Goal: Information Seeking & Learning: Check status

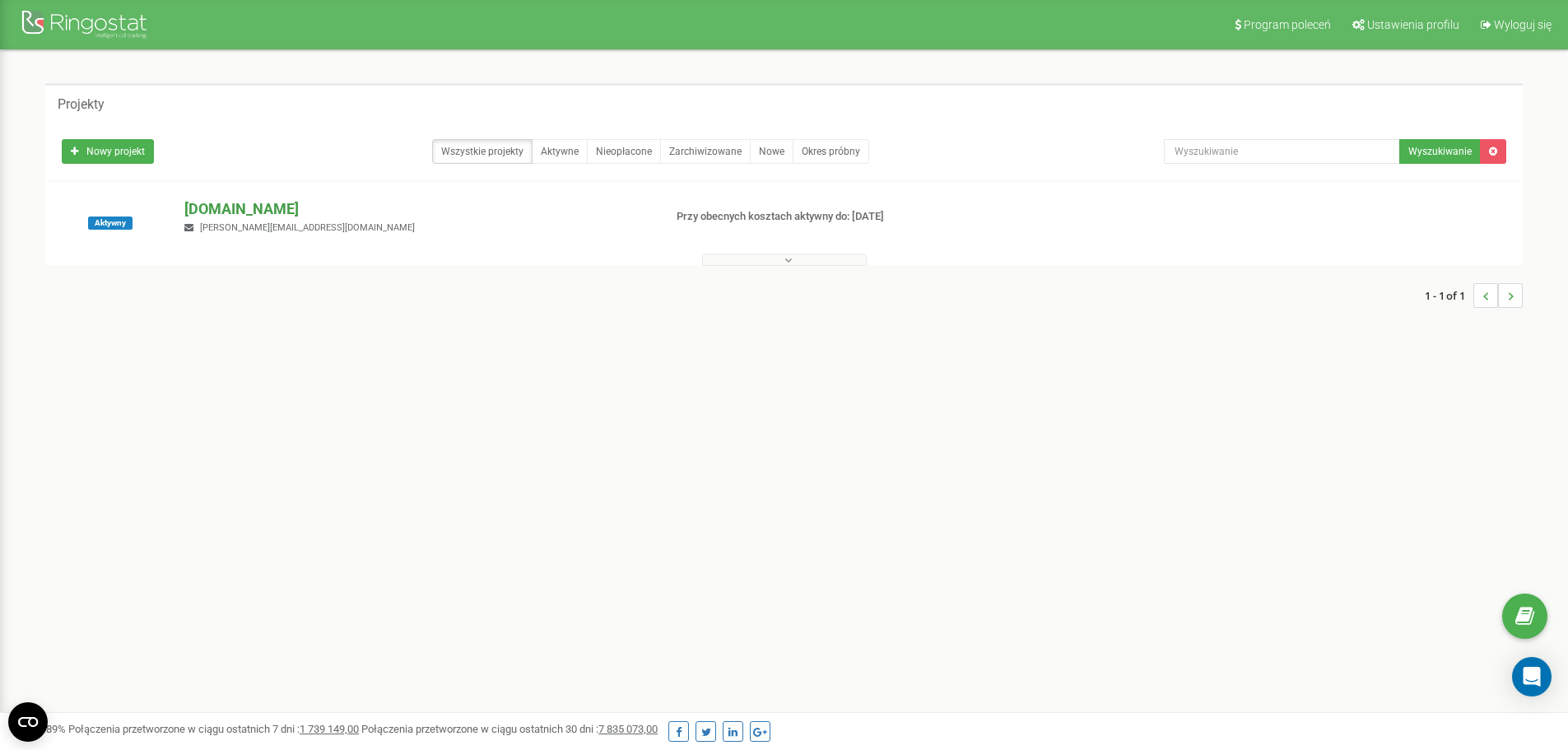
click at [206, 203] on p "[DOMAIN_NAME]" at bounding box center [417, 209] width 465 height 21
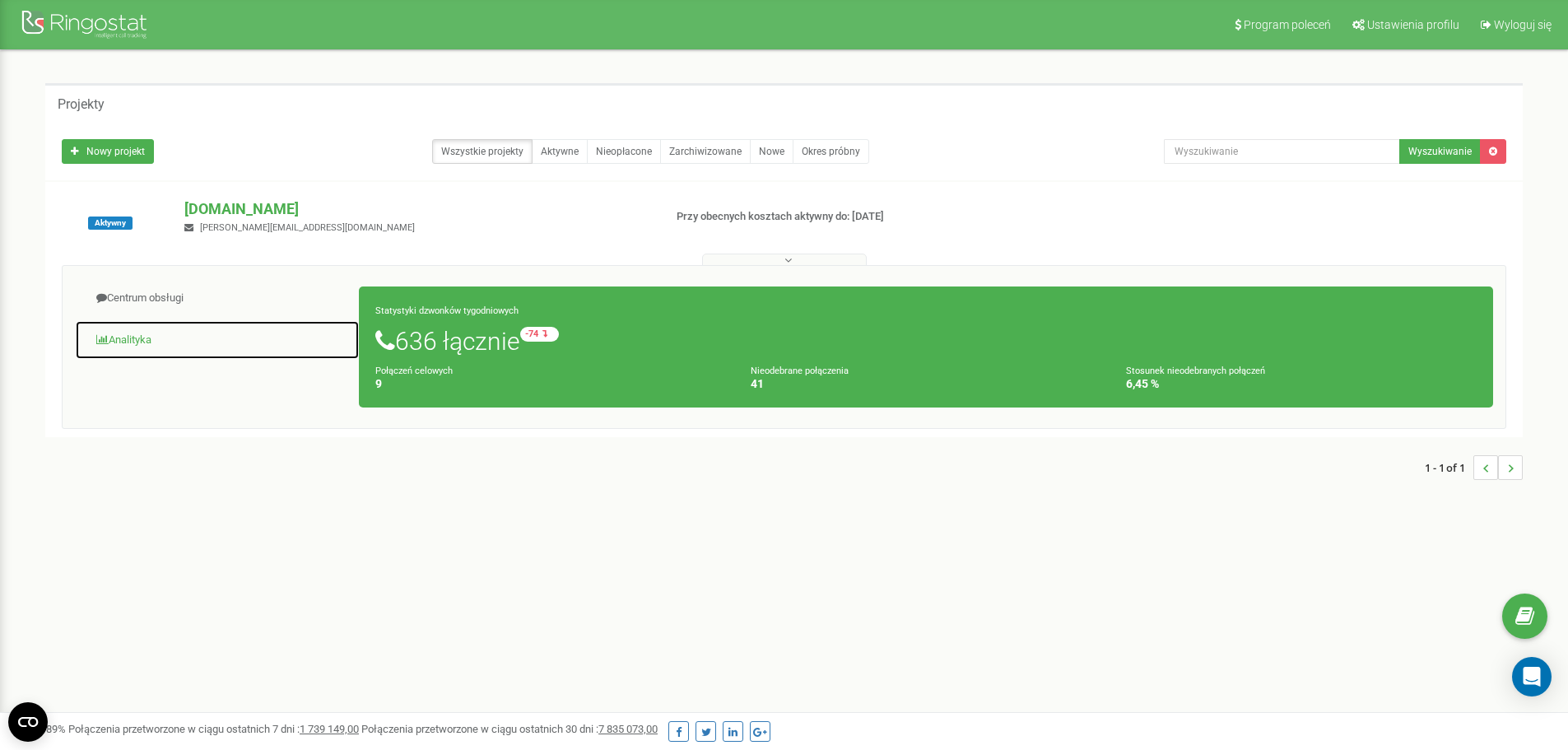
click at [120, 341] on link "Analityka" at bounding box center [218, 340] width 285 height 40
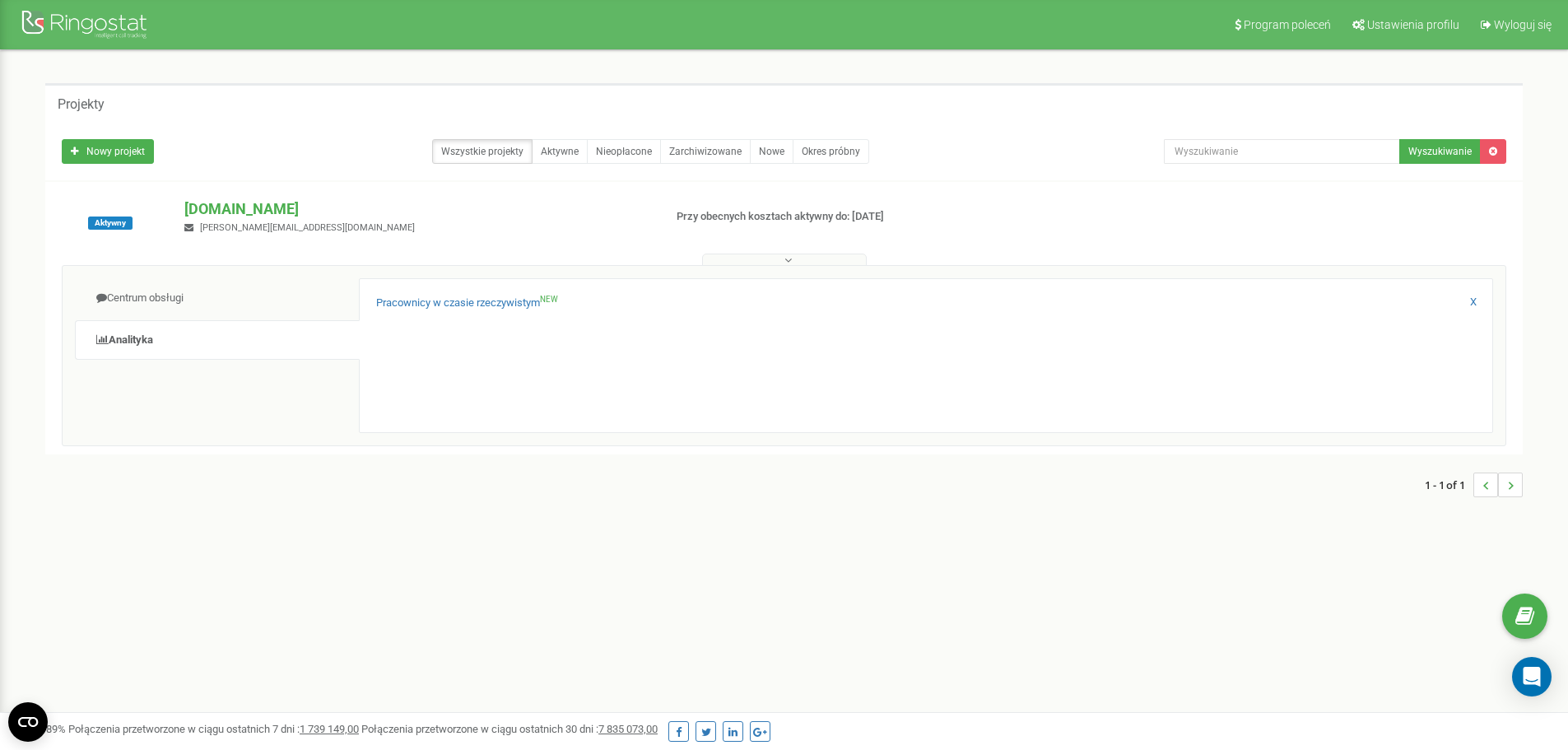
click at [465, 312] on div "Pracownicy w czasie rzeczywistym NEW" at bounding box center [926, 308] width 1099 height 23
click at [469, 303] on link "Pracownicy w czasie rzeczywistym NEW" at bounding box center [467, 304] width 182 height 16
click at [451, 299] on link "Pracownicy w czasie rzeczywistym NEW" at bounding box center [467, 304] width 182 height 16
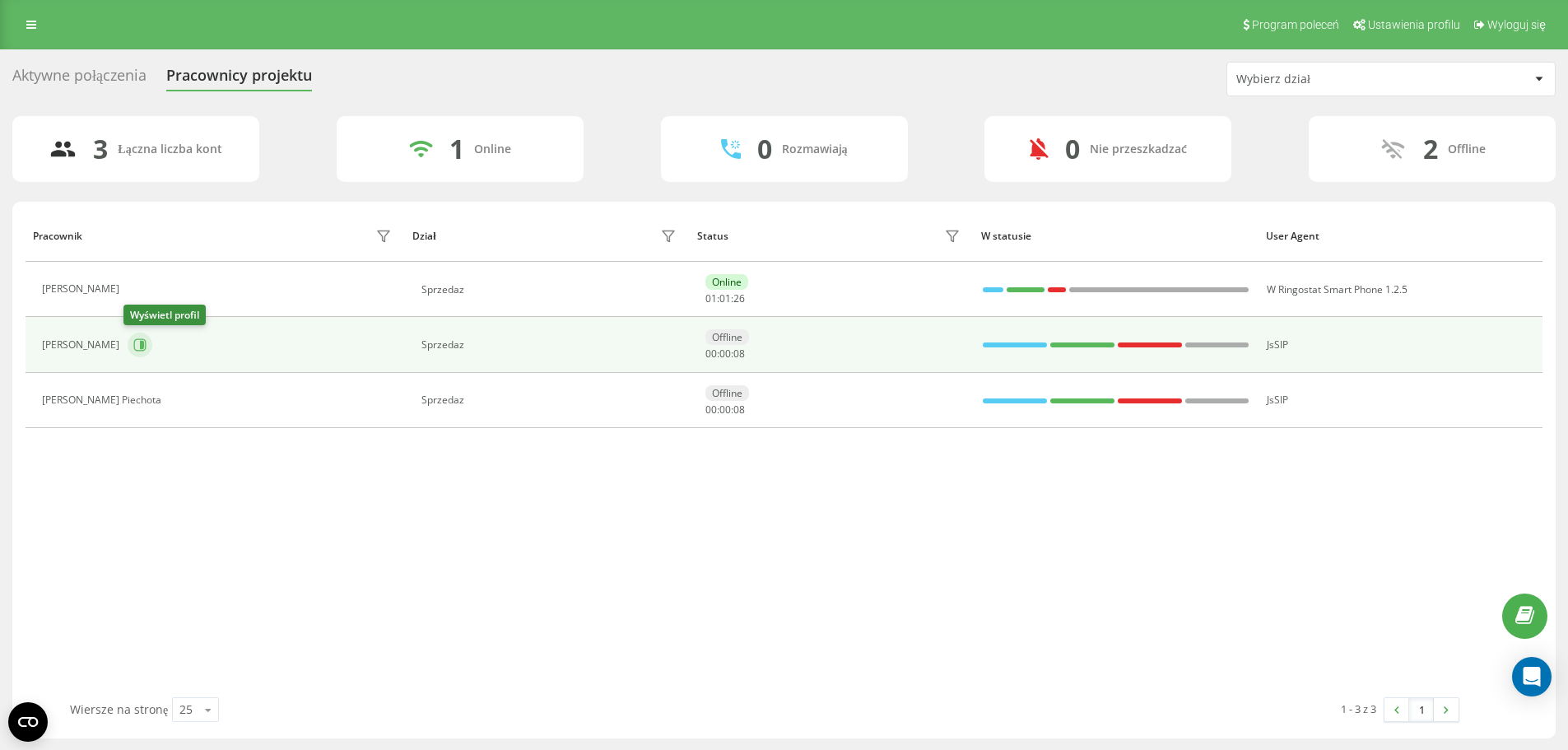
click at [145, 344] on button at bounding box center [140, 345] width 24 height 24
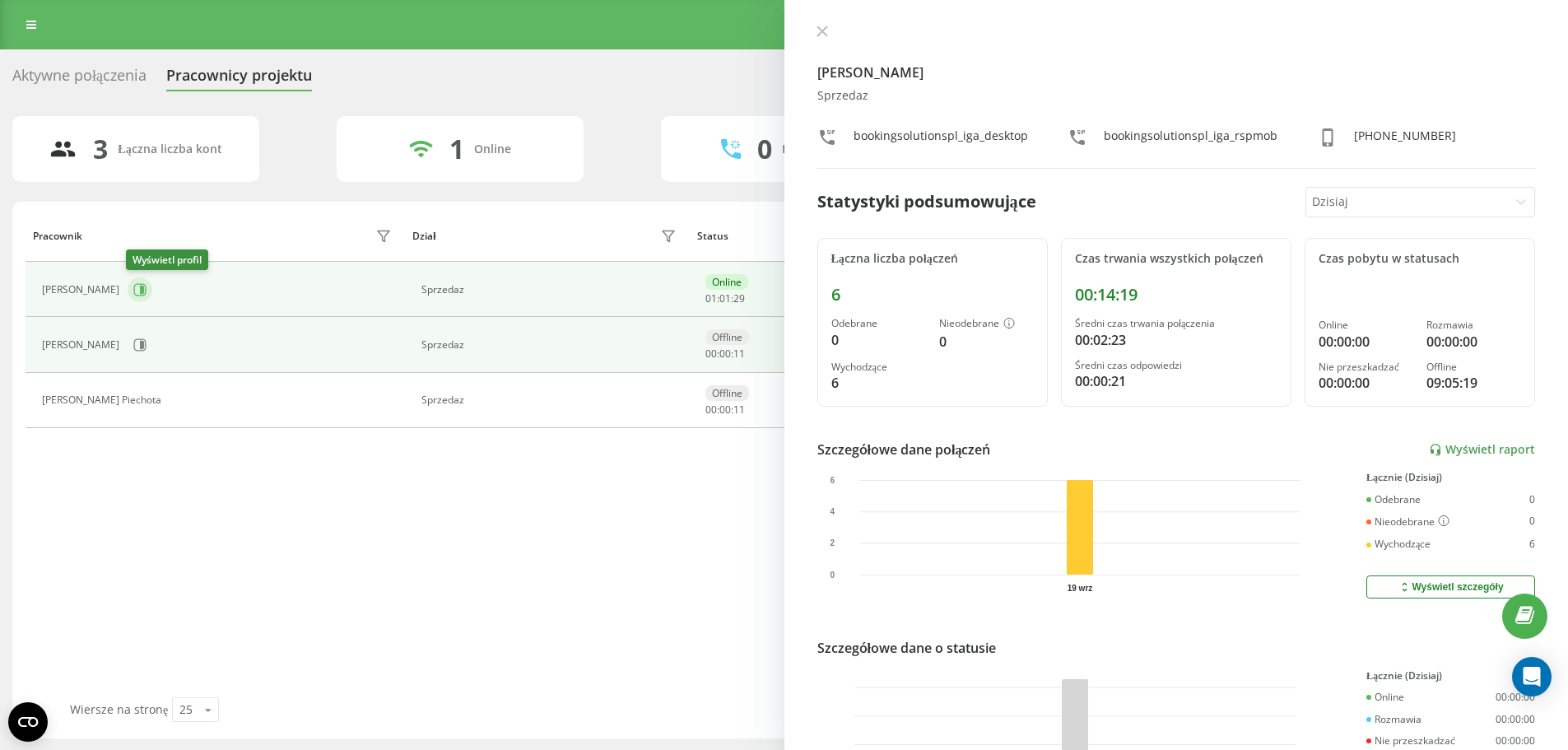
click at [138, 286] on icon at bounding box center [140, 289] width 13 height 13
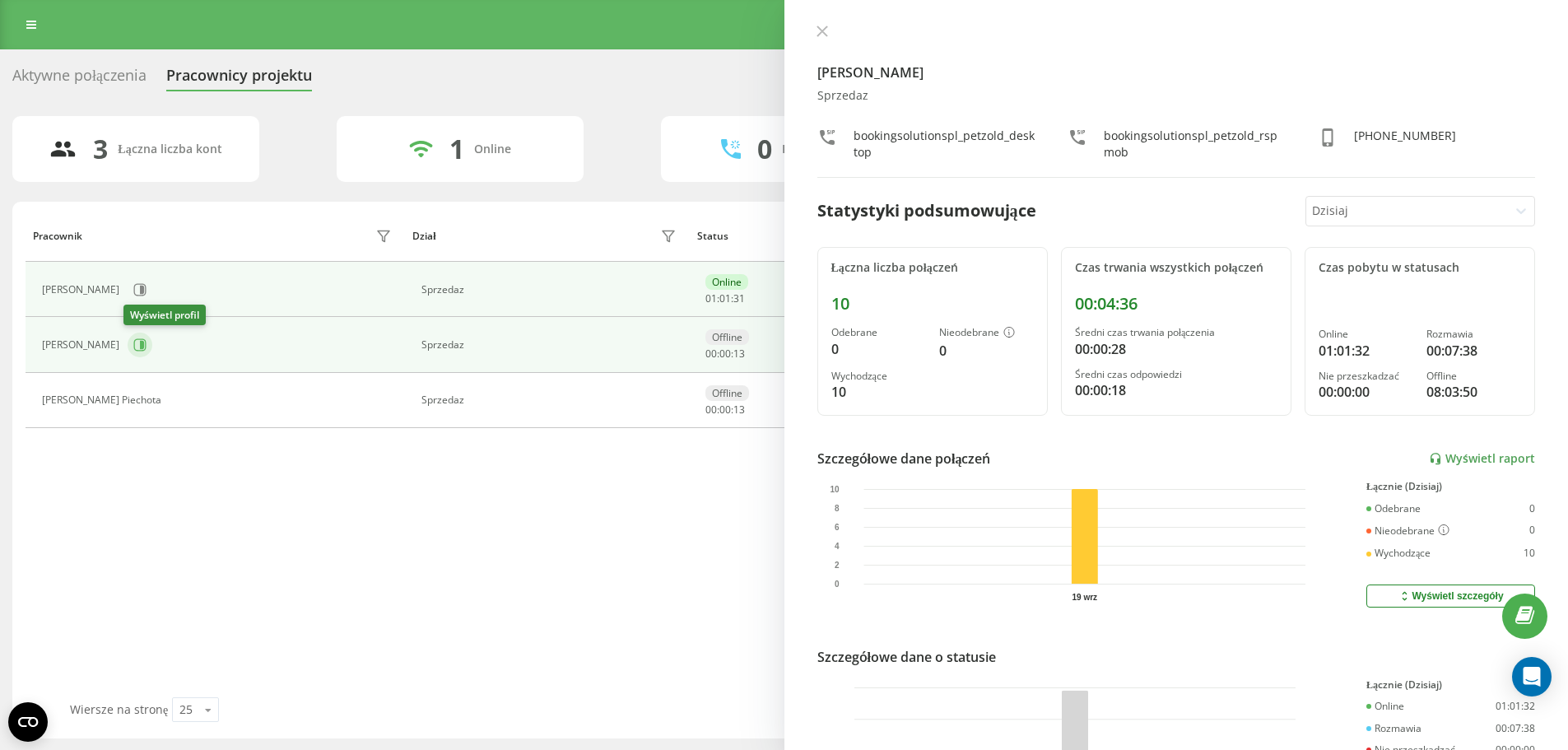
click at [145, 339] on button at bounding box center [140, 345] width 24 height 24
